Goal: Complete application form

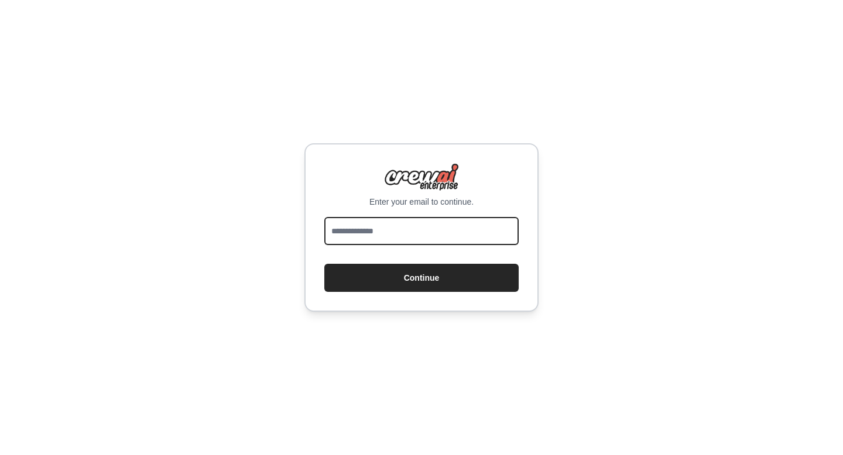
click at [417, 229] on input "email" at bounding box center [421, 231] width 194 height 28
type input "**********"
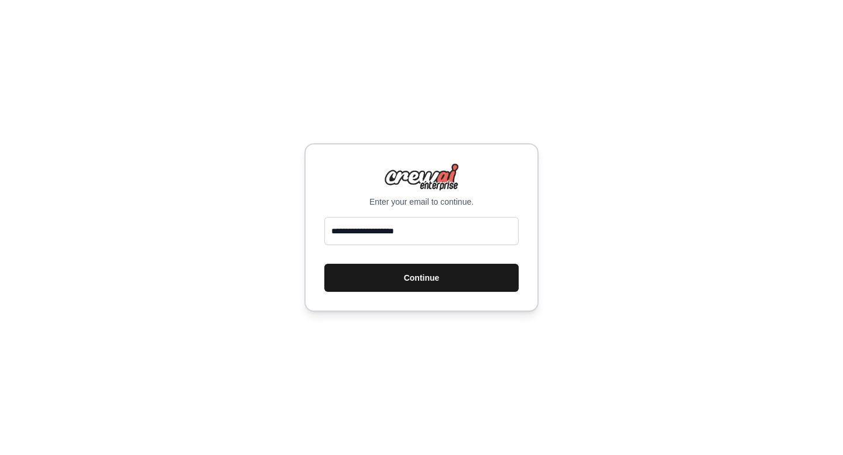
click at [398, 286] on button "Continue" at bounding box center [421, 278] width 194 height 28
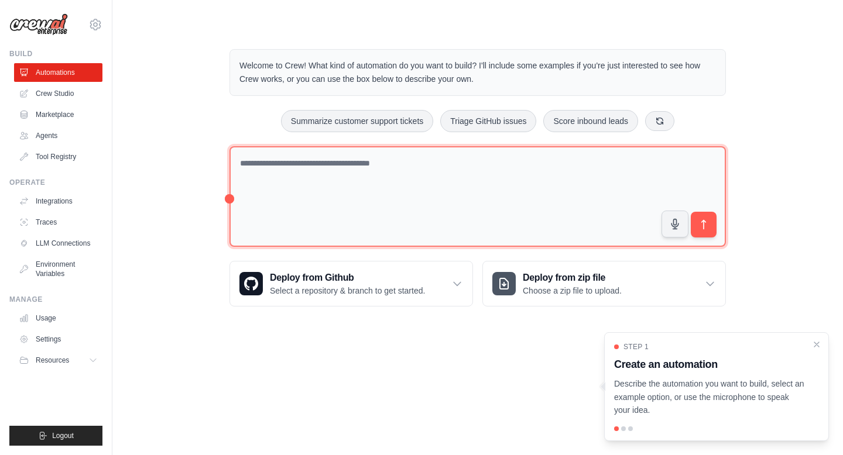
click at [287, 167] on textarea at bounding box center [477, 196] width 496 height 101
